Goal: Information Seeking & Learning: Understand process/instructions

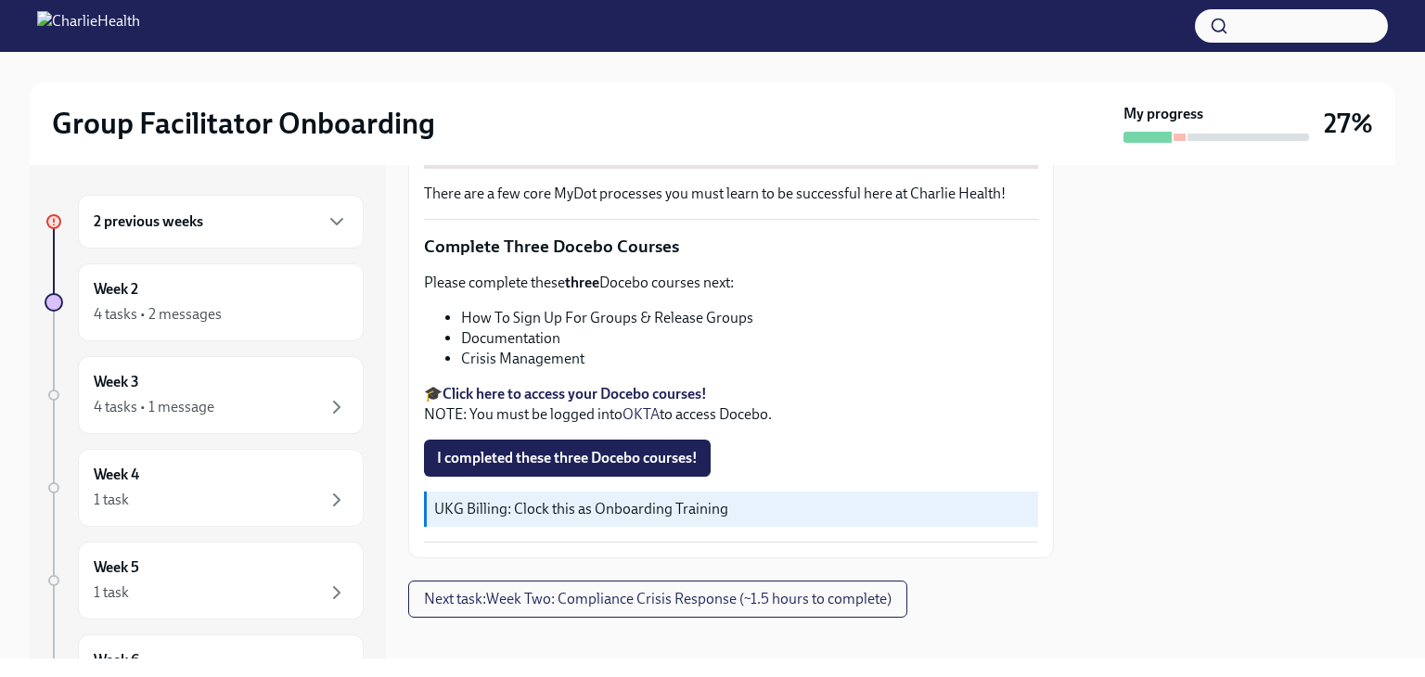
scroll to position [666, 0]
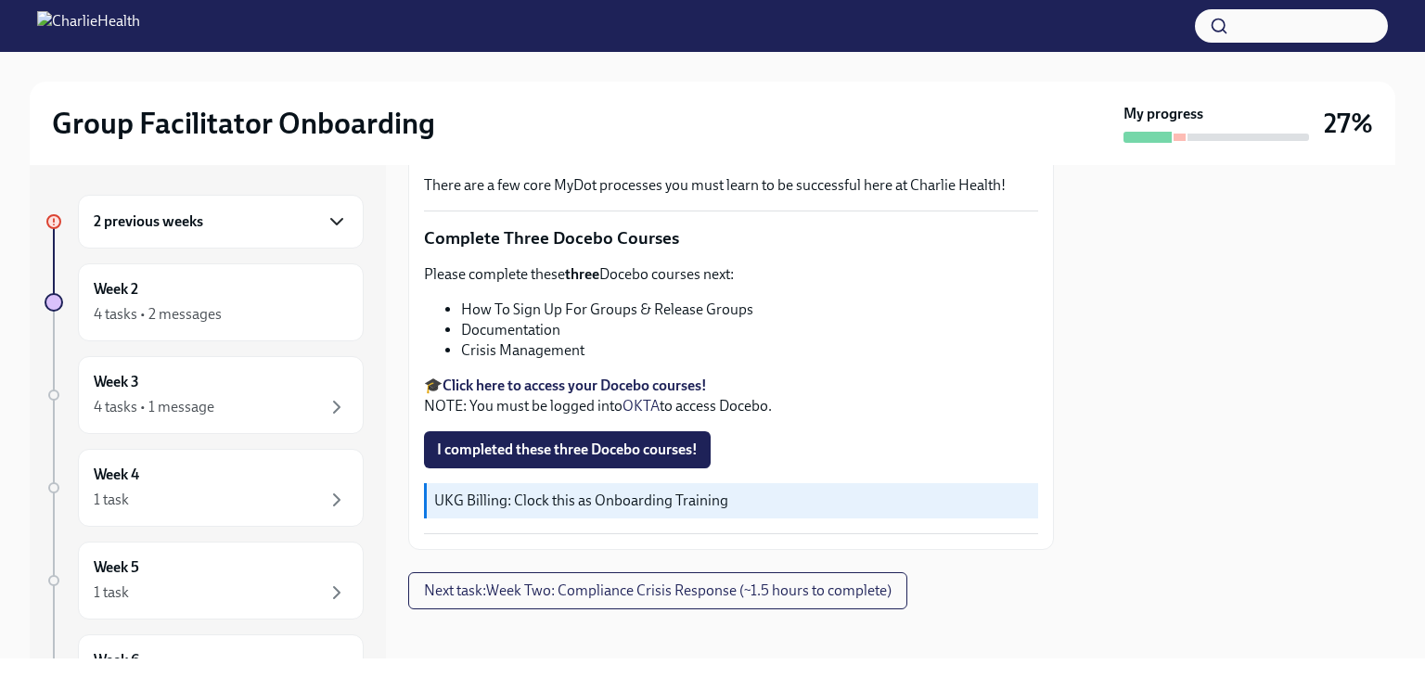
click at [326, 221] on icon "button" at bounding box center [337, 222] width 22 height 22
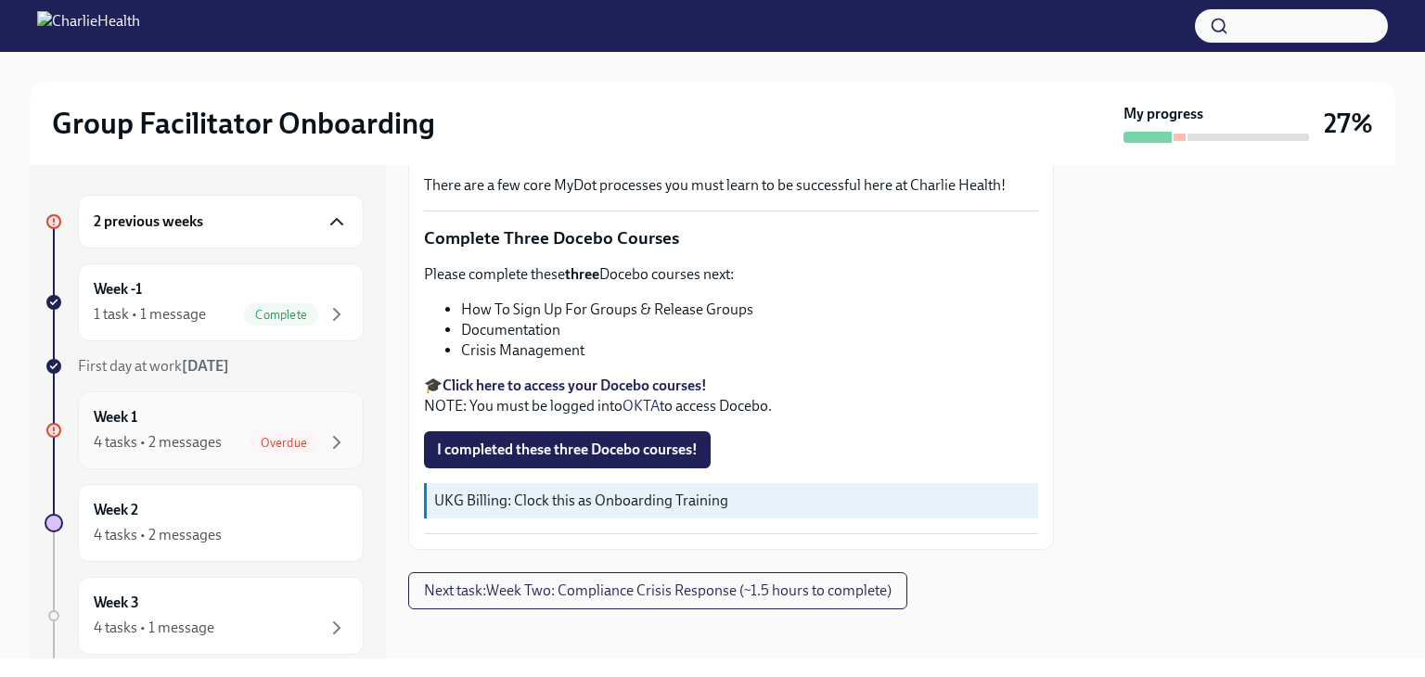
click at [193, 442] on div "4 tasks • 2 messages" at bounding box center [158, 442] width 128 height 20
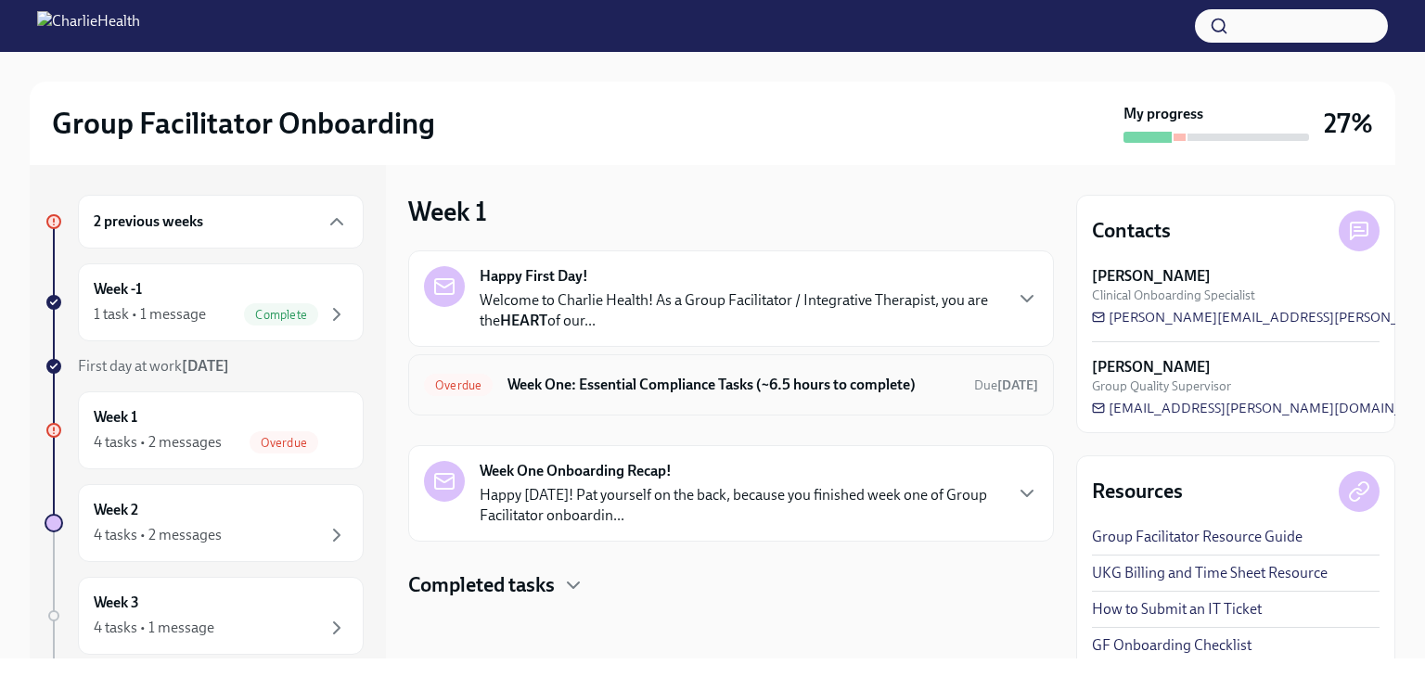
click at [683, 383] on h6 "Week One: Essential Compliance Tasks (~6.5 hours to complete)" at bounding box center [733, 385] width 452 height 20
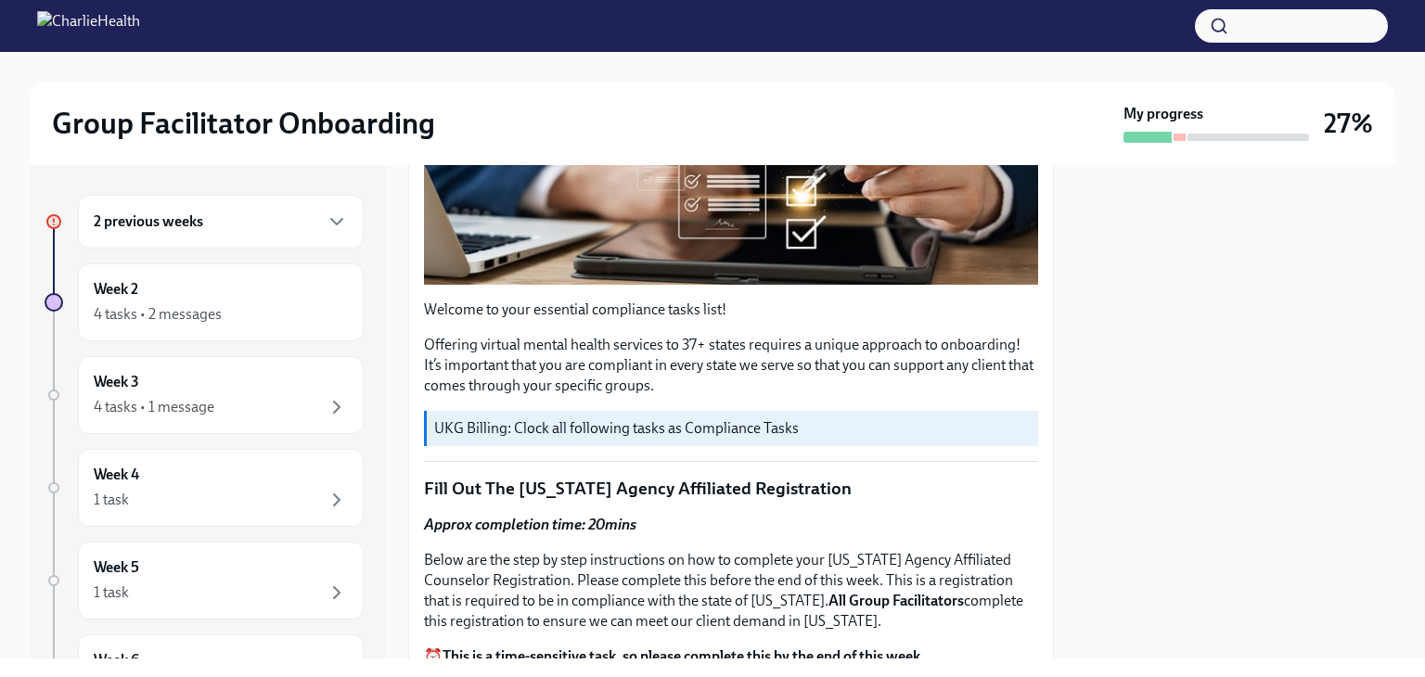
scroll to position [464, 0]
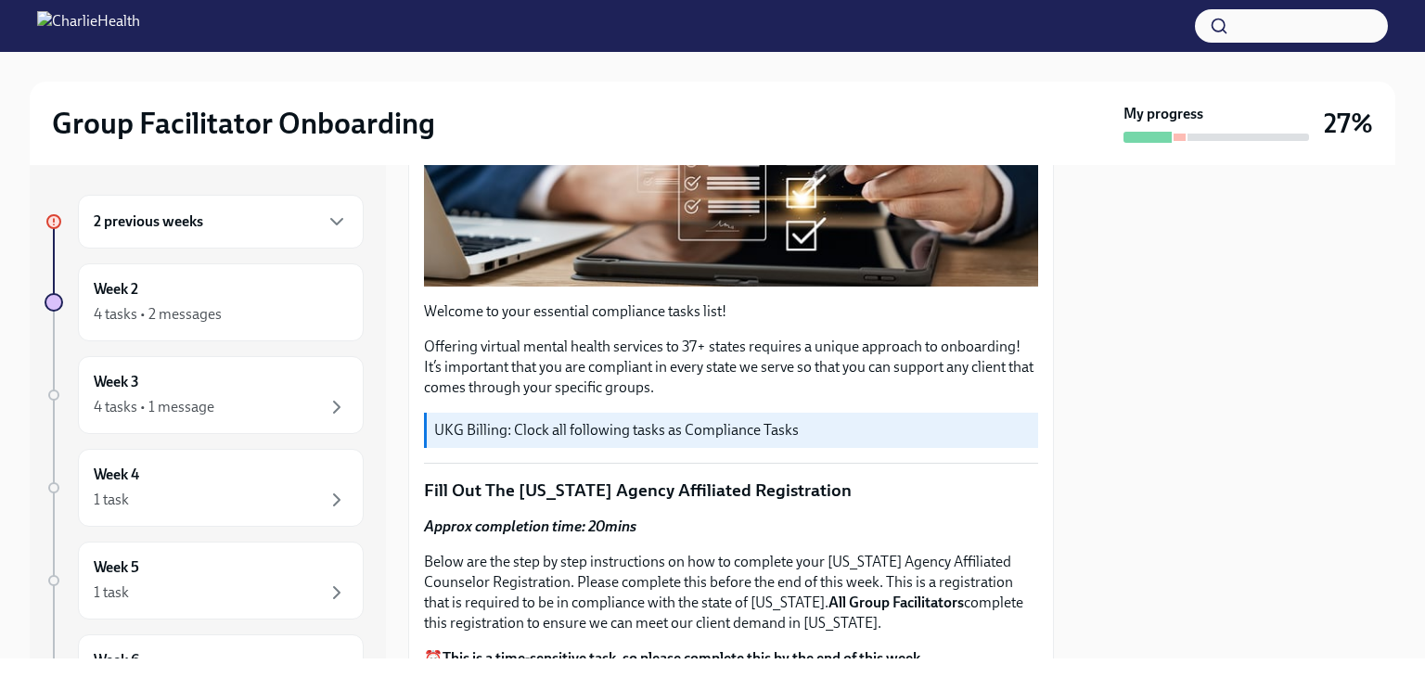
click at [608, 428] on p "UKG Billing: Clock all following tasks as Compliance Tasks" at bounding box center [732, 430] width 596 height 20
click at [612, 420] on p "UKG Billing: Clock all following tasks as Compliance Tasks" at bounding box center [732, 430] width 596 height 20
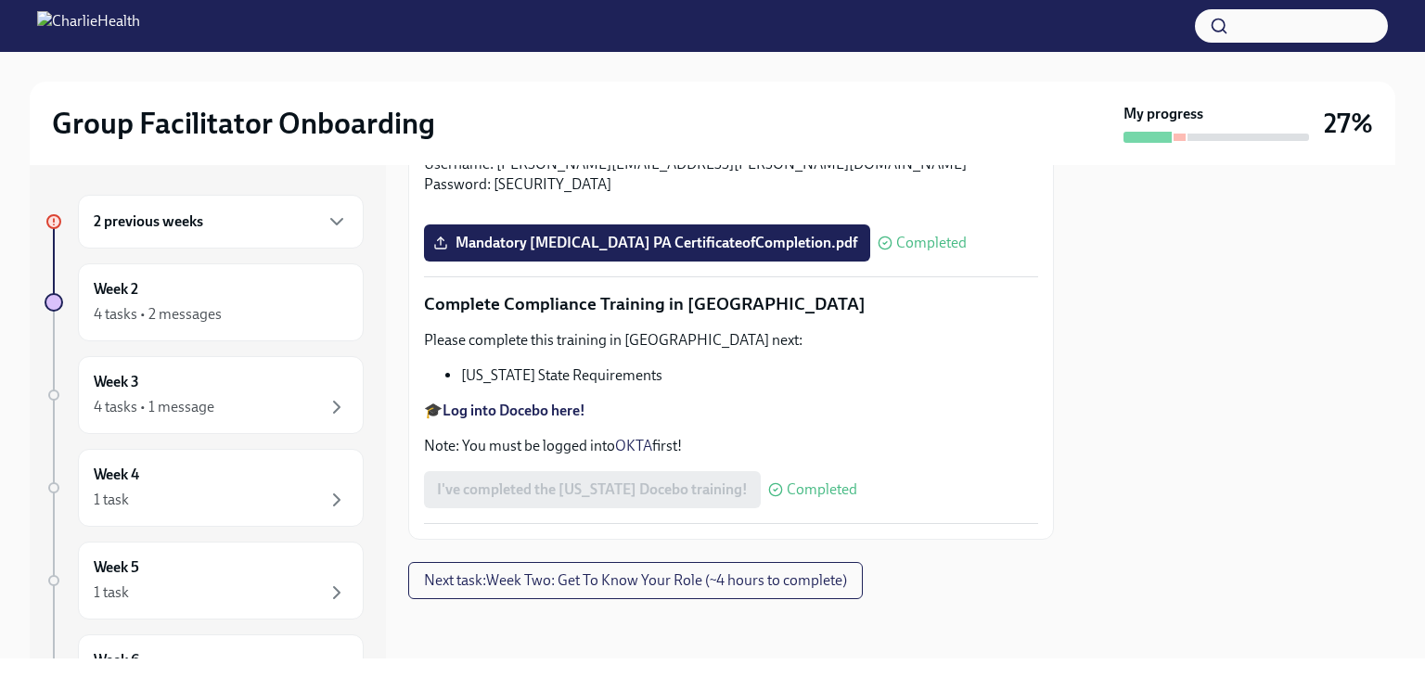
scroll to position [4100, 0]
click at [145, 294] on div "Week 2 4 tasks • 2 messages" at bounding box center [221, 302] width 254 height 46
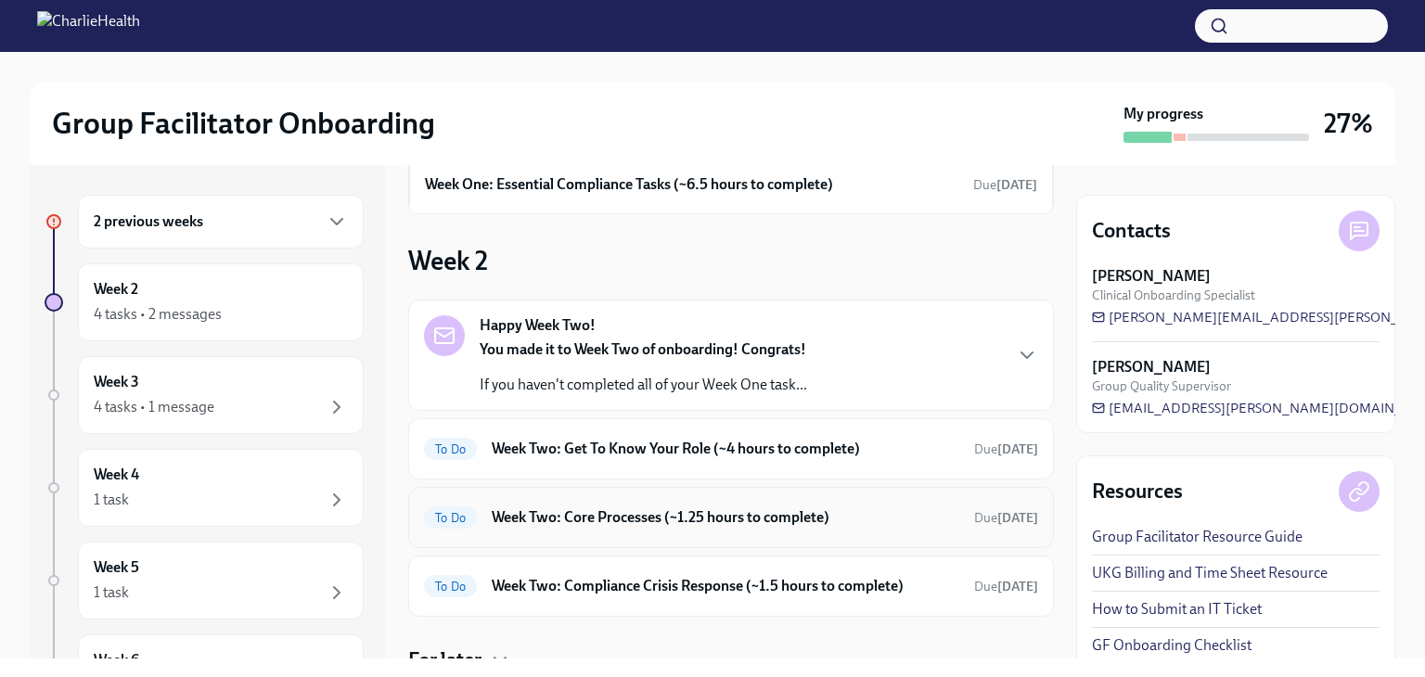
scroll to position [236, 0]
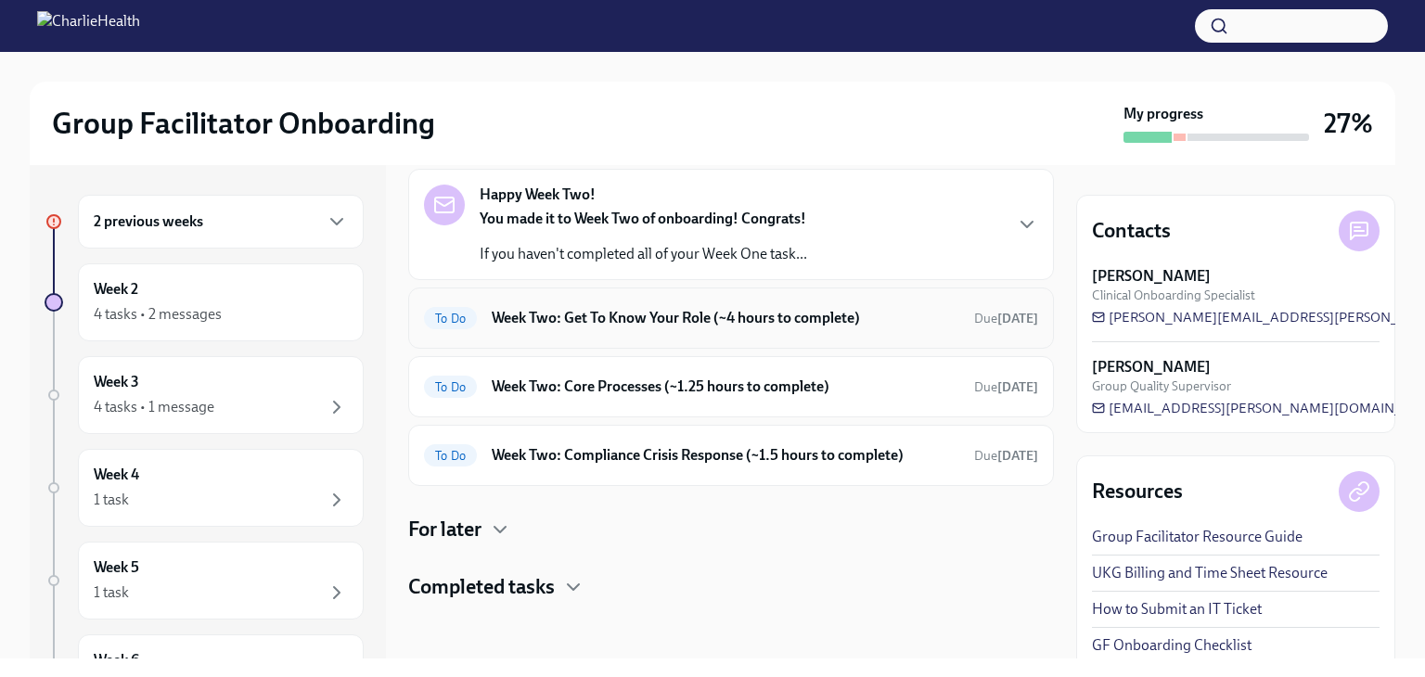
click at [605, 315] on h6 "Week Two: Get To Know Your Role (~4 hours to complete)" at bounding box center [725, 318] width 467 height 20
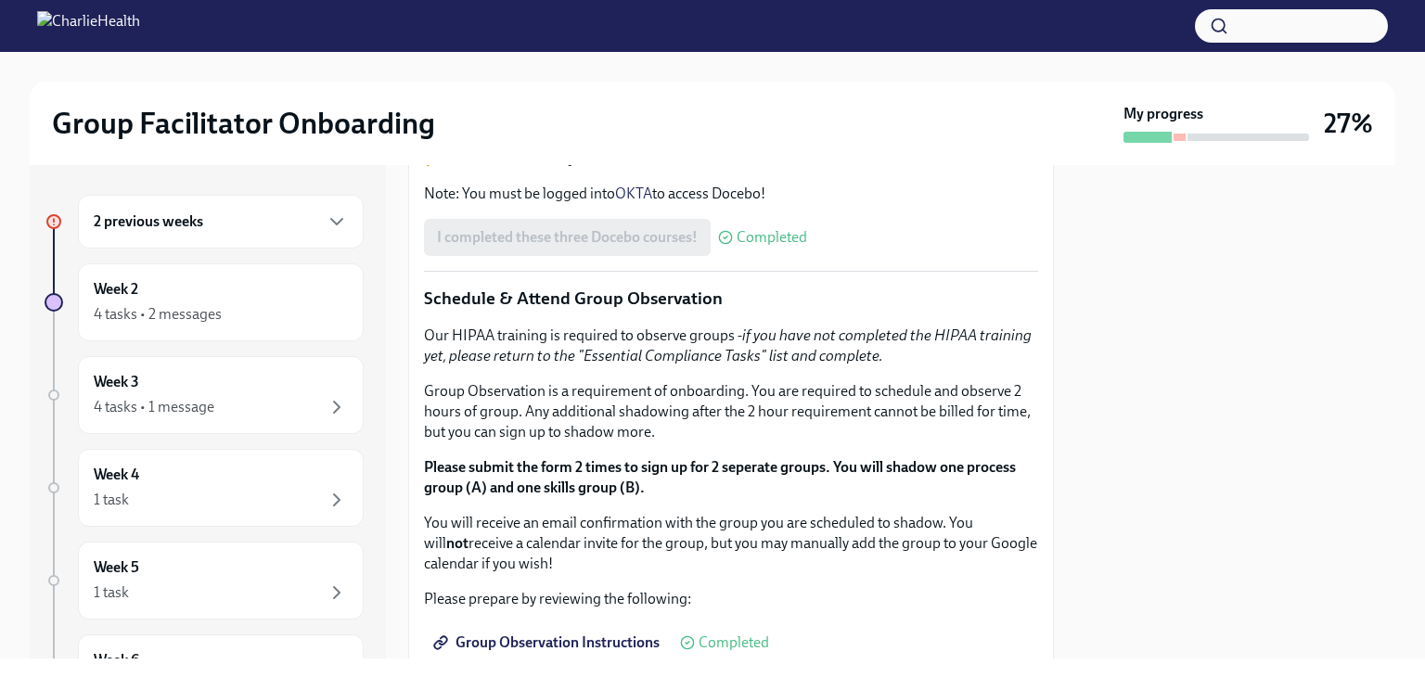
scroll to position [742, 0]
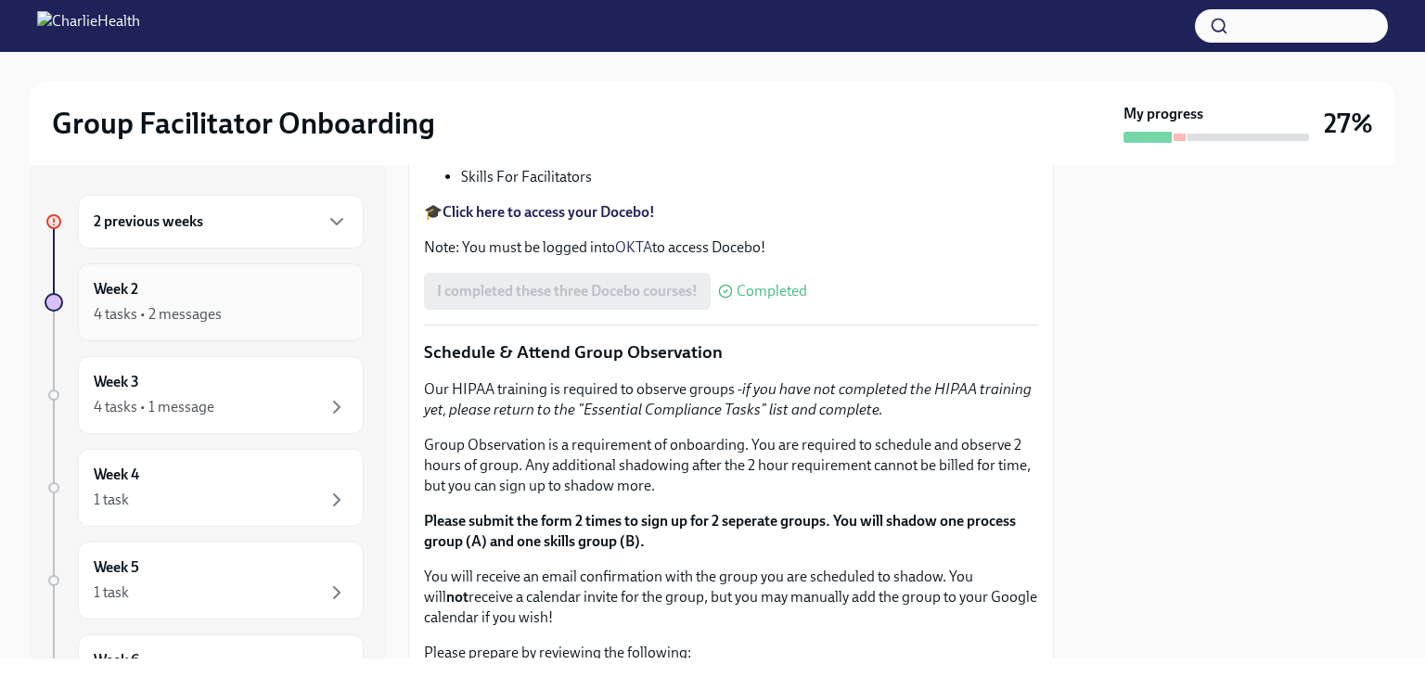
click at [108, 304] on div "4 tasks • 2 messages" at bounding box center [158, 314] width 128 height 20
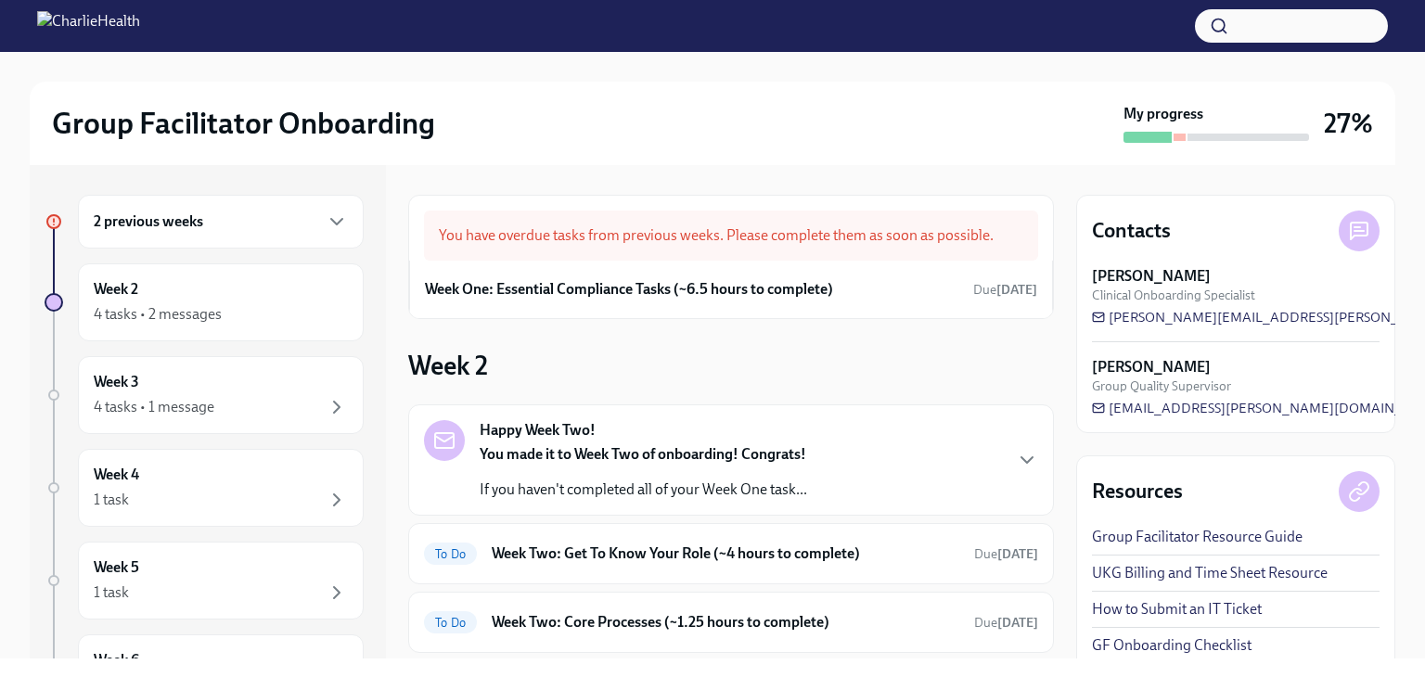
scroll to position [186, 0]
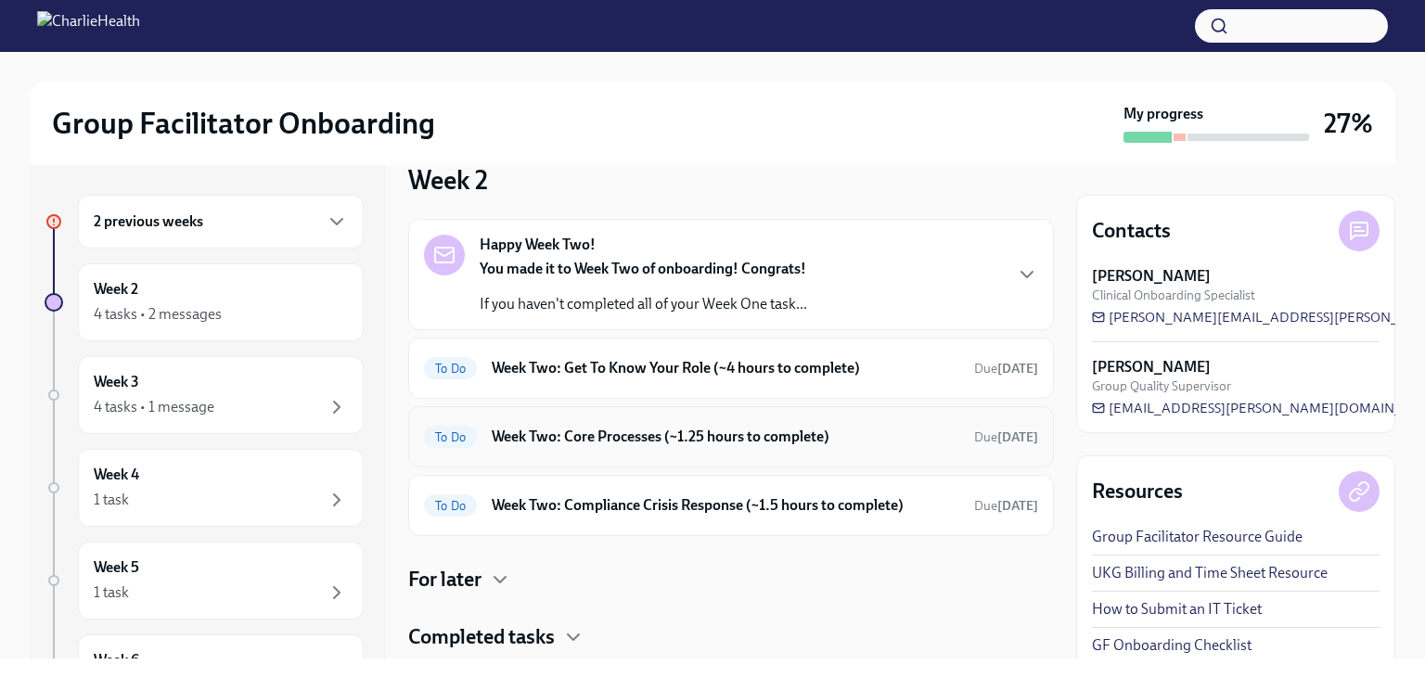
click at [634, 434] on h6 "Week Two: Core Processes (~1.25 hours to complete)" at bounding box center [725, 437] width 467 height 20
